Goal: Find specific page/section: Find specific page/section

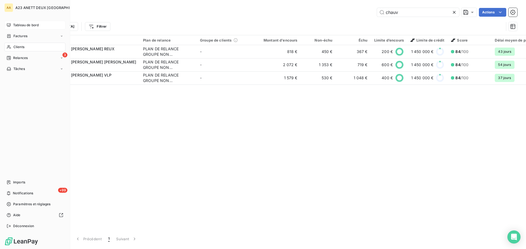
click at [30, 25] on span "Tableau de bord" at bounding box center [25, 25] width 25 height 5
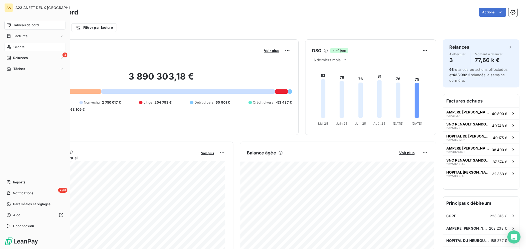
click at [23, 44] on div "Clients" at bounding box center [34, 47] width 61 height 9
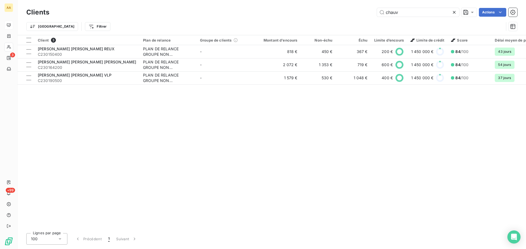
drag, startPoint x: 409, startPoint y: 12, endPoint x: 324, endPoint y: 7, distance: 85.0
click at [337, 10] on div "chauv Actions" at bounding box center [286, 12] width 461 height 9
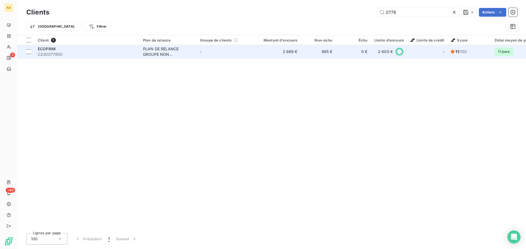
type input "0778"
click at [69, 53] on span "C230077800" at bounding box center [87, 54] width 99 height 5
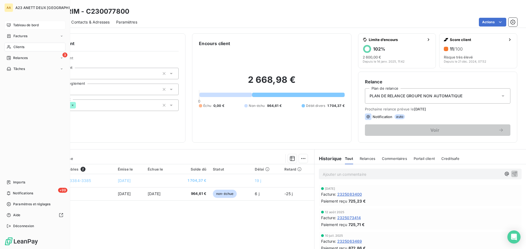
click at [15, 25] on span "Tableau de bord" at bounding box center [25, 25] width 25 height 5
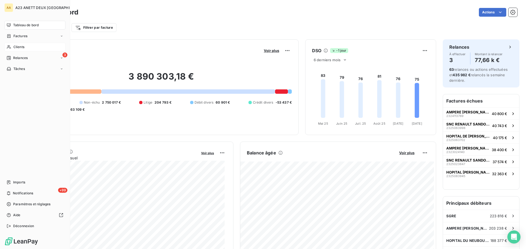
click at [16, 45] on span "Clients" at bounding box center [18, 47] width 11 height 5
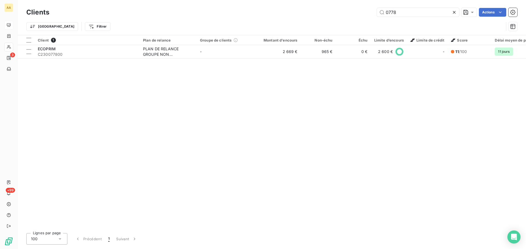
drag, startPoint x: 406, startPoint y: 14, endPoint x: 338, endPoint y: 18, distance: 68.6
click at [343, 18] on div "Clients 0778 Actions Trier Filtrer" at bounding box center [271, 21] width 491 height 28
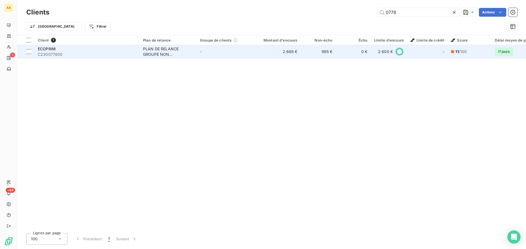
click at [110, 57] on span "C230077800" at bounding box center [87, 54] width 99 height 5
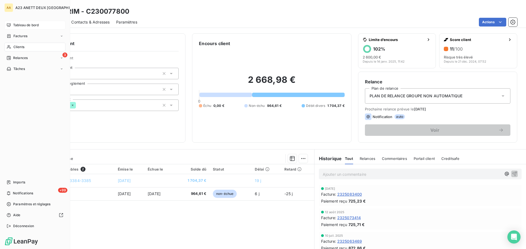
click at [18, 48] on span "Clients" at bounding box center [18, 47] width 11 height 5
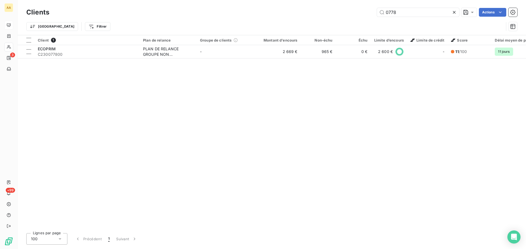
drag, startPoint x: 405, startPoint y: 12, endPoint x: 349, endPoint y: 8, distance: 56.5
click at [349, 8] on div "Clients 0778 Actions" at bounding box center [271, 13] width 491 height 12
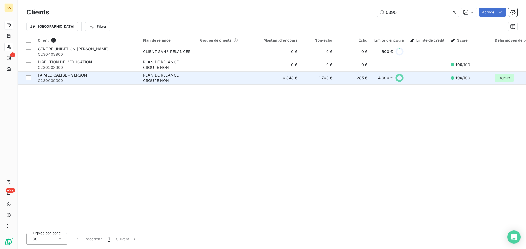
type input "0390"
click at [83, 77] on span "FA MEDICALISE - VERSON" at bounding box center [62, 75] width 49 height 5
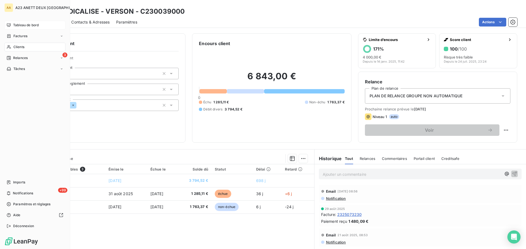
drag, startPoint x: 15, startPoint y: 46, endPoint x: 20, endPoint y: 47, distance: 5.5
click at [17, 47] on span "Clients" at bounding box center [18, 47] width 11 height 5
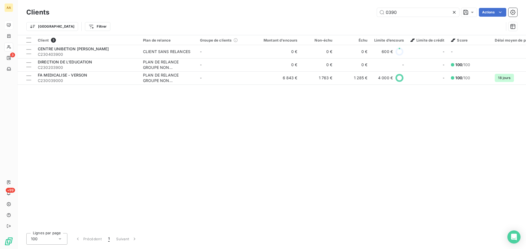
drag, startPoint x: 402, startPoint y: 13, endPoint x: 339, endPoint y: 15, distance: 63.0
click at [342, 15] on div "0390 Actions" at bounding box center [286, 12] width 461 height 9
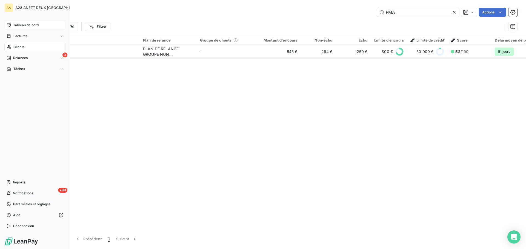
click at [15, 47] on span "Clients" at bounding box center [18, 47] width 11 height 5
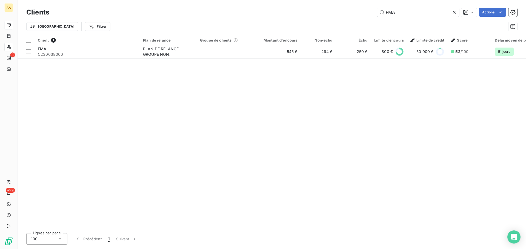
drag, startPoint x: 401, startPoint y: 17, endPoint x: 393, endPoint y: 17, distance: 8.0
click at [393, 17] on div "Clients FMA Actions" at bounding box center [271, 13] width 491 height 12
drag, startPoint x: 371, startPoint y: 16, endPoint x: 367, endPoint y: 16, distance: 4.1
click at [367, 16] on div "FMA Actions" at bounding box center [286, 12] width 461 height 9
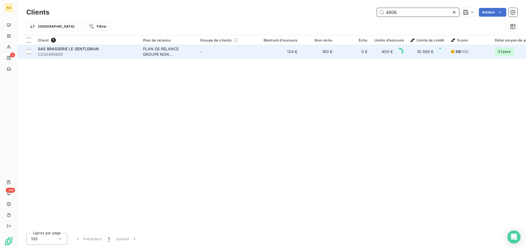
type input "4906"
click at [63, 52] on span "C230490600" at bounding box center [87, 54] width 99 height 5
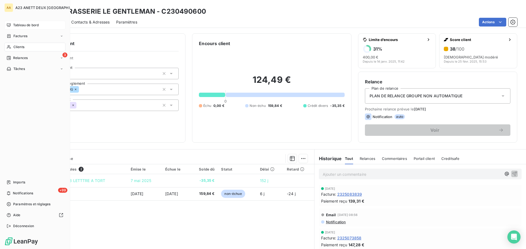
drag, startPoint x: 20, startPoint y: 48, endPoint x: 35, endPoint y: 47, distance: 14.8
click at [20, 48] on span "Clients" at bounding box center [18, 47] width 11 height 5
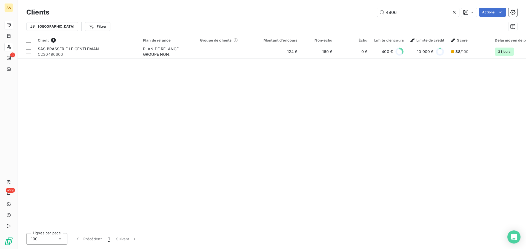
drag, startPoint x: 421, startPoint y: 16, endPoint x: 329, endPoint y: 19, distance: 92.3
click at [355, 19] on div "Clients 4906 Actions Trier Filtrer" at bounding box center [271, 21] width 491 height 28
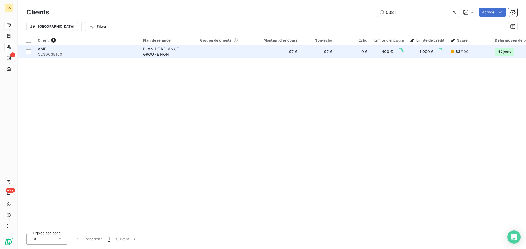
type input "0381"
click at [92, 46] on td "AMF C230038100" at bounding box center [87, 51] width 105 height 13
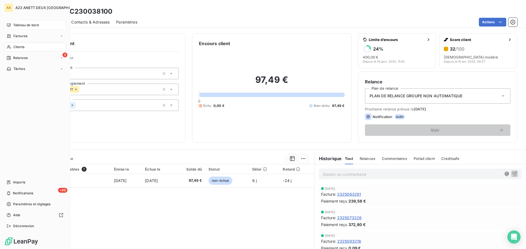
click at [18, 45] on span "Clients" at bounding box center [18, 47] width 11 height 5
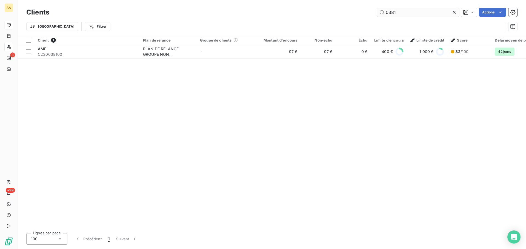
click at [418, 11] on input "0381" at bounding box center [418, 12] width 82 height 9
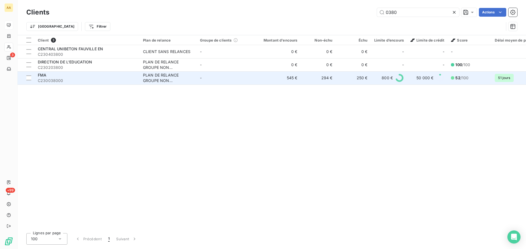
type input "0380"
click at [87, 81] on span "C230038000" at bounding box center [87, 80] width 99 height 5
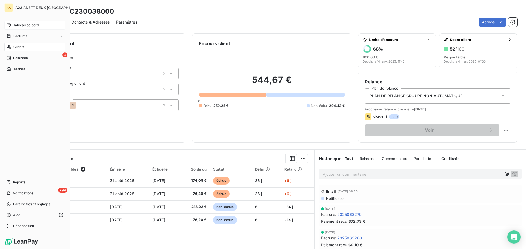
click at [15, 46] on span "Clients" at bounding box center [18, 47] width 11 height 5
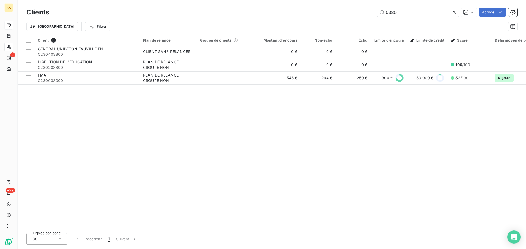
drag, startPoint x: 406, startPoint y: 13, endPoint x: 217, endPoint y: 4, distance: 189.2
click at [284, 16] on div "0380 Actions" at bounding box center [286, 12] width 461 height 9
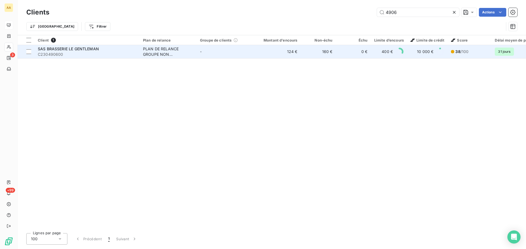
type input "4906"
click at [89, 54] on span "C230490600" at bounding box center [87, 54] width 99 height 5
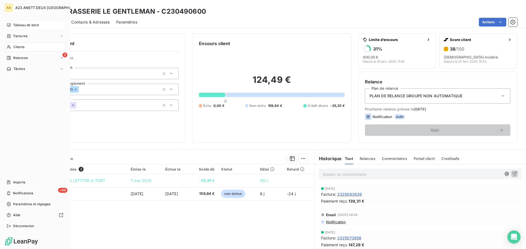
click at [16, 47] on span "Clients" at bounding box center [18, 47] width 11 height 5
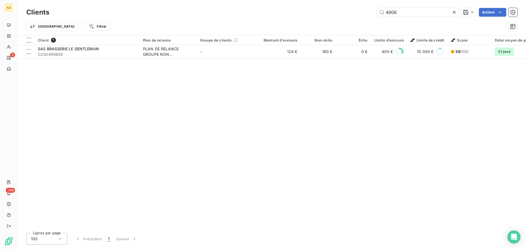
drag, startPoint x: 419, startPoint y: 15, endPoint x: 301, endPoint y: 5, distance: 118.4
click at [335, 15] on div "4906 Actions" at bounding box center [286, 12] width 461 height 9
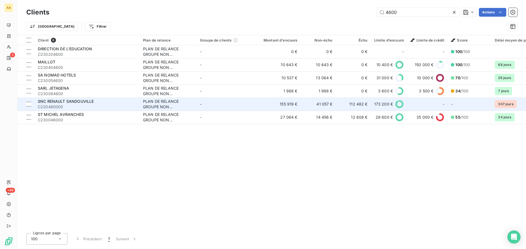
type input "4600"
click at [86, 103] on span "SNC RENAULT SANDOUVILLE" at bounding box center [66, 101] width 56 height 5
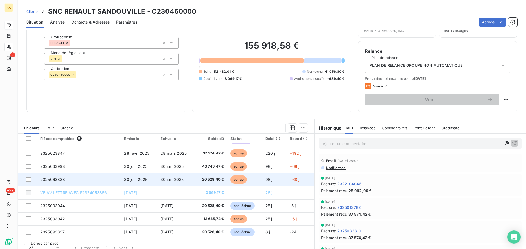
scroll to position [37, 0]
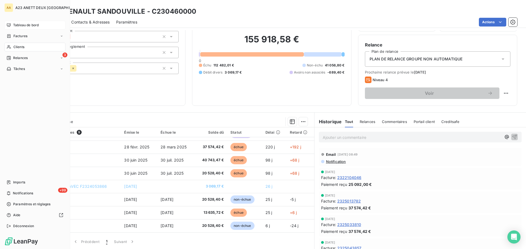
click at [22, 25] on span "Tableau de bord" at bounding box center [25, 25] width 25 height 5
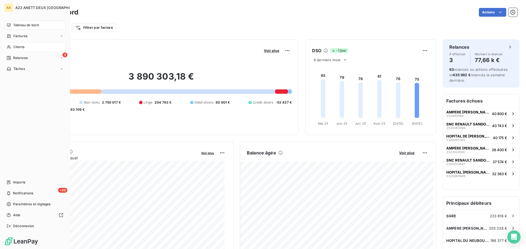
click at [18, 25] on span "Tableau de bord" at bounding box center [25, 25] width 25 height 5
click at [22, 24] on span "Tableau de bord" at bounding box center [25, 25] width 25 height 5
click at [19, 46] on span "Clients" at bounding box center [18, 47] width 11 height 5
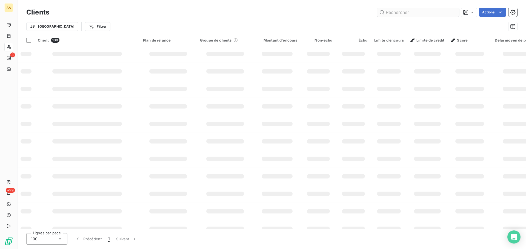
click at [396, 12] on input "text" at bounding box center [418, 12] width 82 height 9
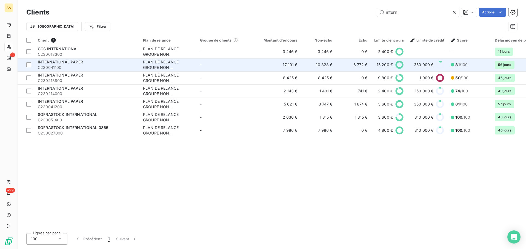
type input "intern"
click at [72, 65] on span "C230041100" at bounding box center [87, 67] width 99 height 5
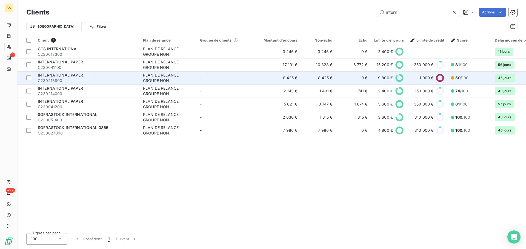
click at [85, 77] on div "INTERNATIONAL PAPER" at bounding box center [87, 75] width 99 height 5
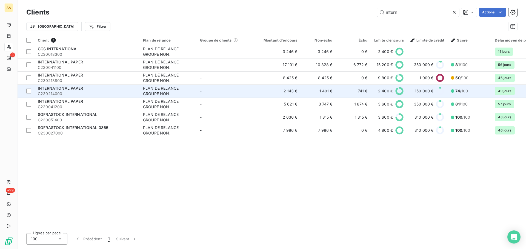
click at [79, 88] on span "INTERNATIONAL PAPER" at bounding box center [60, 88] width 45 height 5
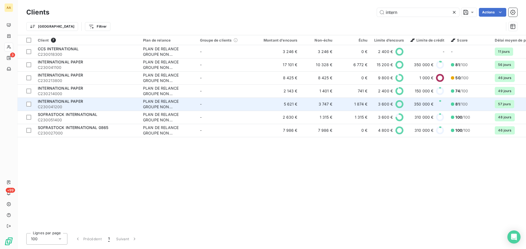
click at [87, 103] on div "INTERNATIONAL PAPER" at bounding box center [87, 101] width 99 height 5
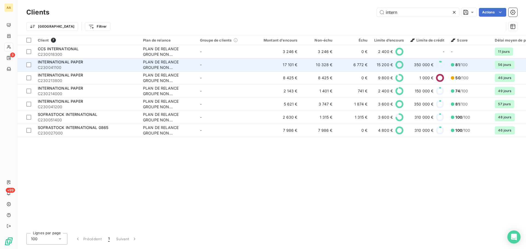
click at [78, 67] on span "C230041100" at bounding box center [87, 67] width 99 height 5
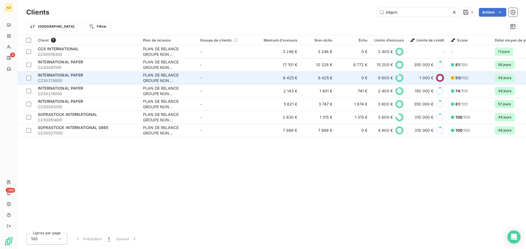
click at [80, 83] on span "C230213800" at bounding box center [87, 80] width 99 height 5
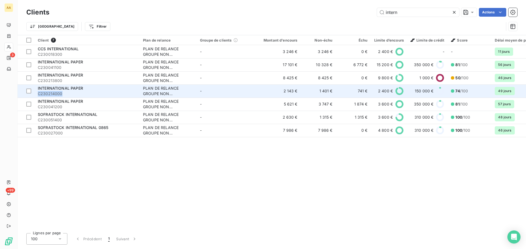
click at [85, 90] on div "INTERNATIONAL PAPER C230214000" at bounding box center [87, 91] width 99 height 11
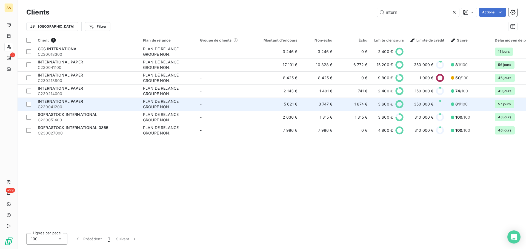
drag, startPoint x: 69, startPoint y: 106, endPoint x: 72, endPoint y: 107, distance: 3.7
click at [69, 106] on span "C230041200" at bounding box center [87, 106] width 99 height 5
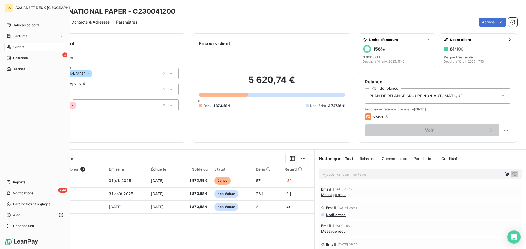
drag, startPoint x: 16, startPoint y: 45, endPoint x: 51, endPoint y: 48, distance: 35.5
click at [16, 45] on span "Clients" at bounding box center [18, 47] width 11 height 5
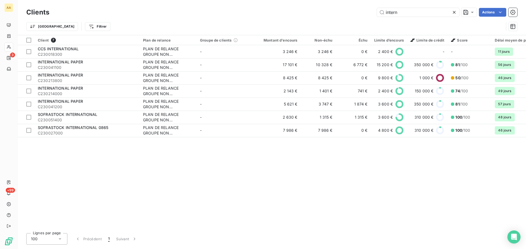
drag, startPoint x: 409, startPoint y: 14, endPoint x: 272, endPoint y: 0, distance: 137.1
click at [310, 15] on div "intern Actions" at bounding box center [286, 12] width 461 height 9
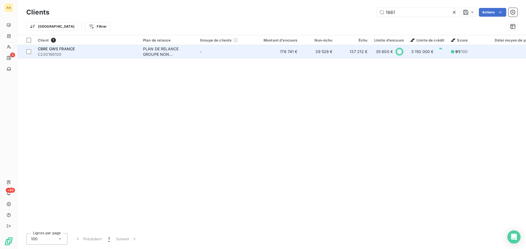
type input "1661"
drag, startPoint x: 60, startPoint y: 54, endPoint x: 63, endPoint y: 54, distance: 3.3
click at [60, 54] on span "C230166100" at bounding box center [87, 54] width 99 height 5
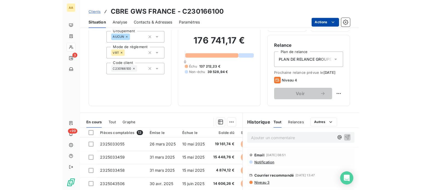
scroll to position [37, 0]
